Goal: Contribute content: Add original content to the website for others to see

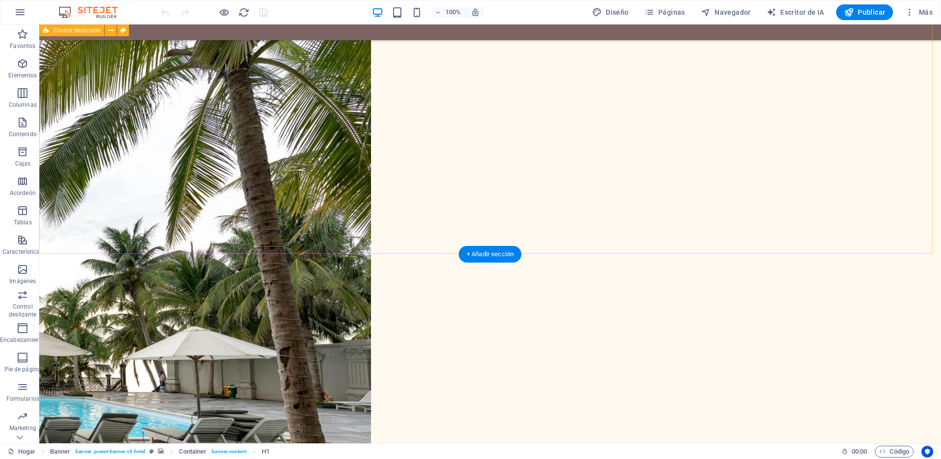
scroll to position [3678, 0]
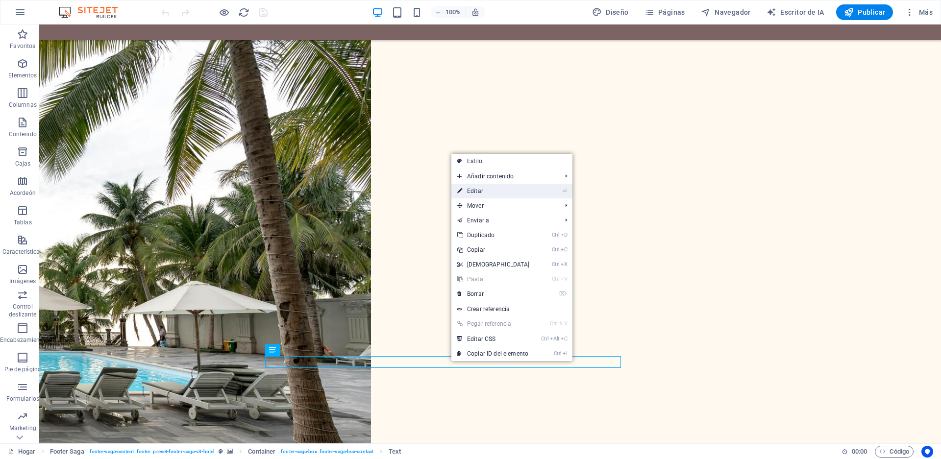
click at [487, 190] on link "⏎ Editar" at bounding box center [493, 191] width 84 height 15
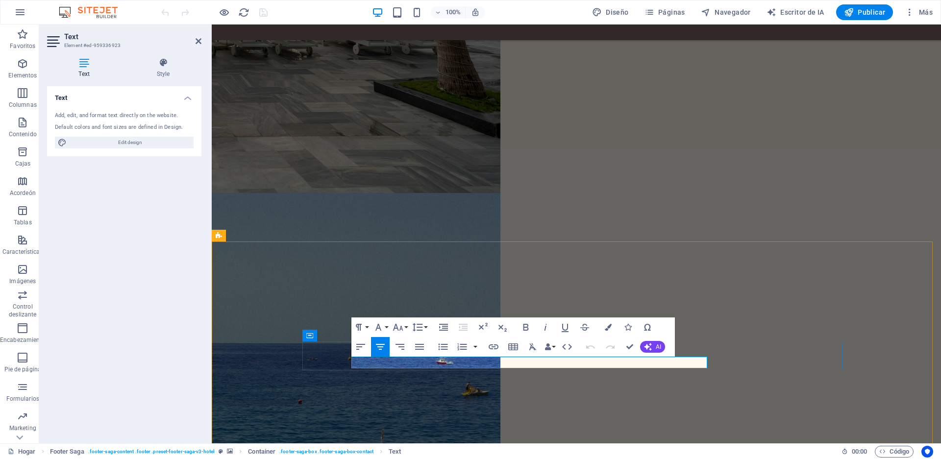
scroll to position [3366, 0]
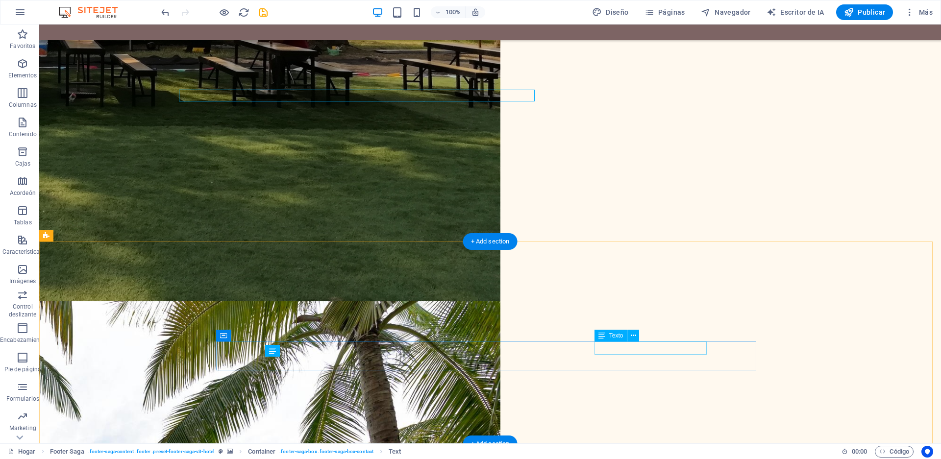
scroll to position [3677, 0]
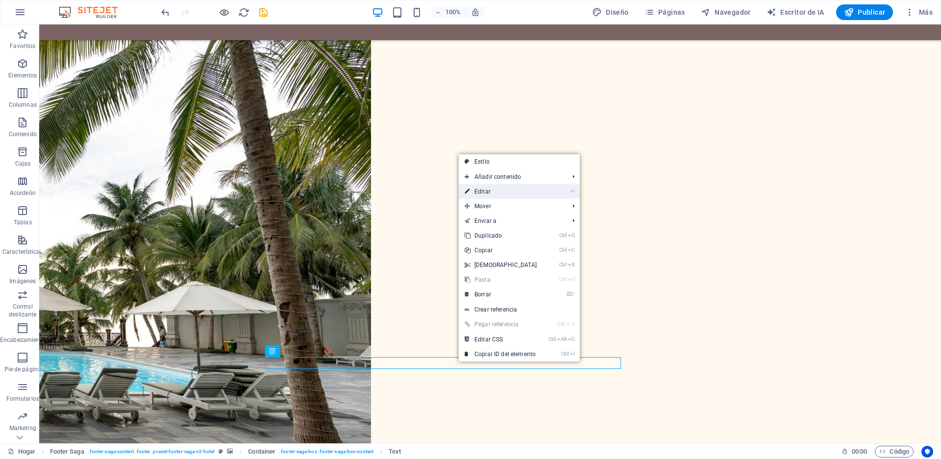
click at [491, 193] on link "⏎ Editar" at bounding box center [501, 191] width 84 height 15
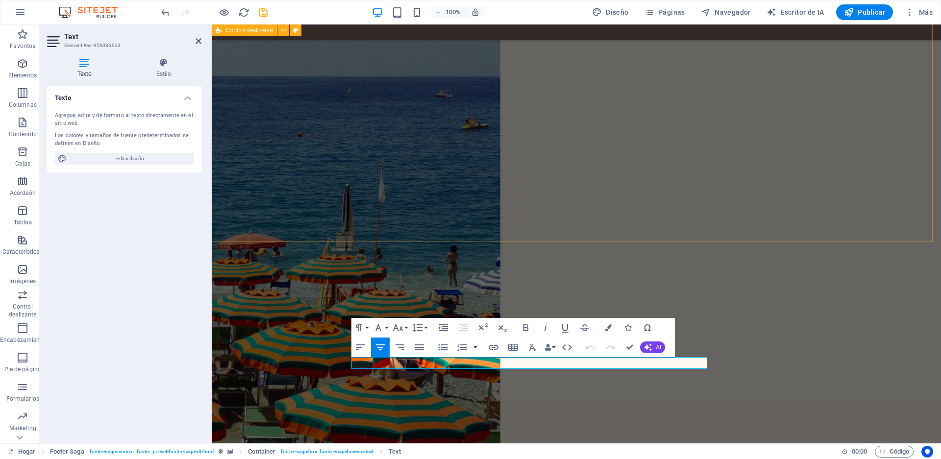
scroll to position [3366, 0]
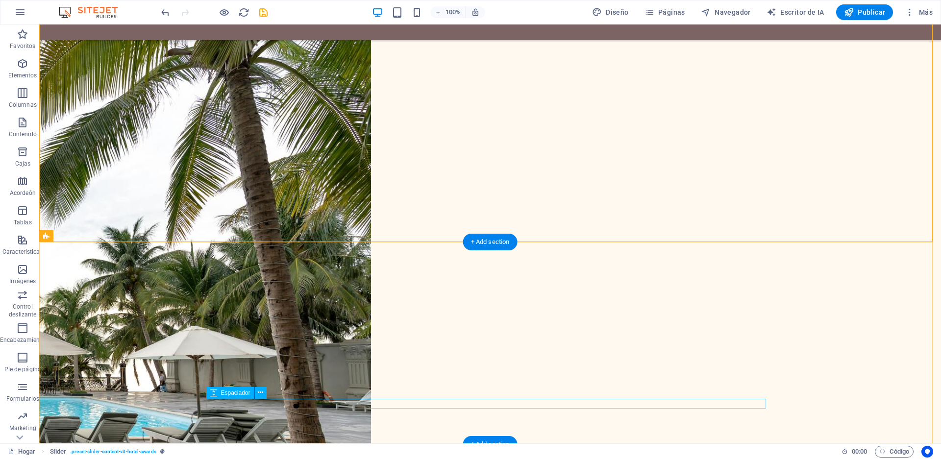
scroll to position [3677, 0]
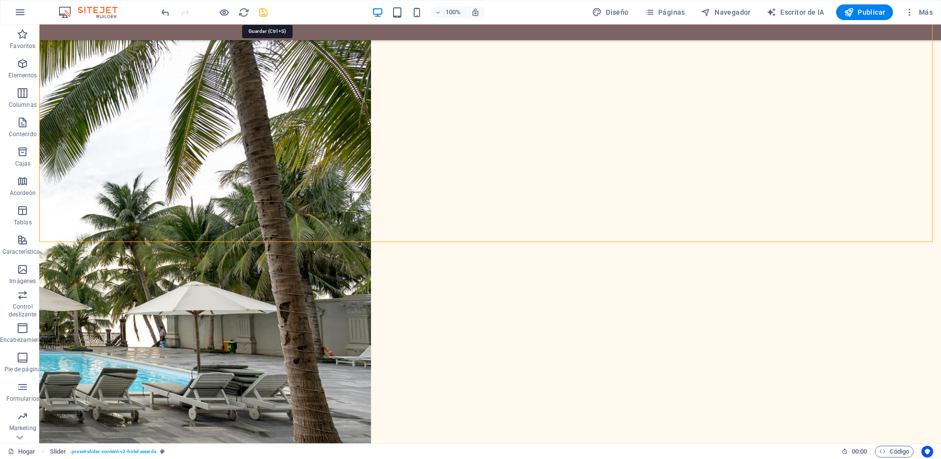
click at [264, 13] on icon "ahorrar" at bounding box center [263, 12] width 11 height 11
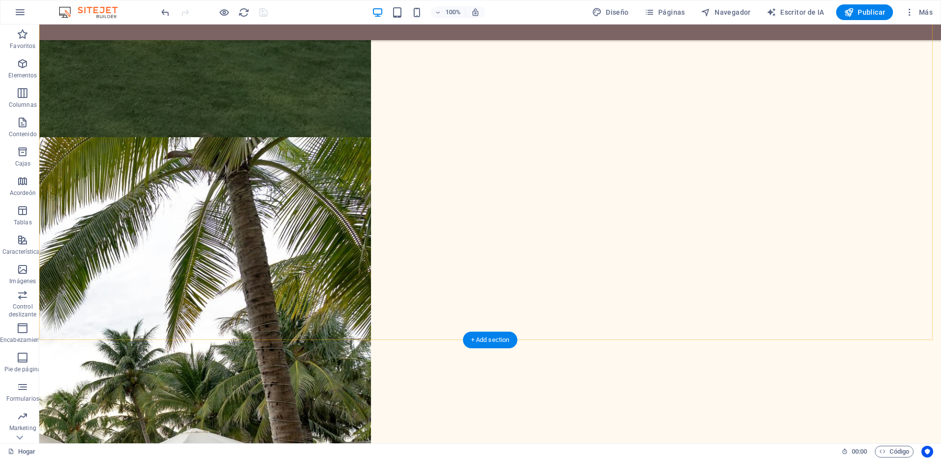
scroll to position [3579, 0]
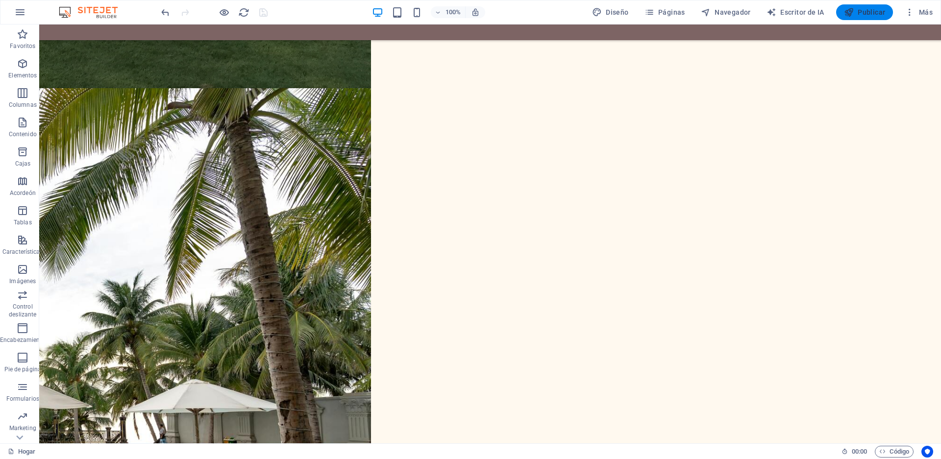
click at [871, 16] on font "Publicar" at bounding box center [870, 12] width 27 height 8
